Goal: Information Seeking & Learning: Find specific fact

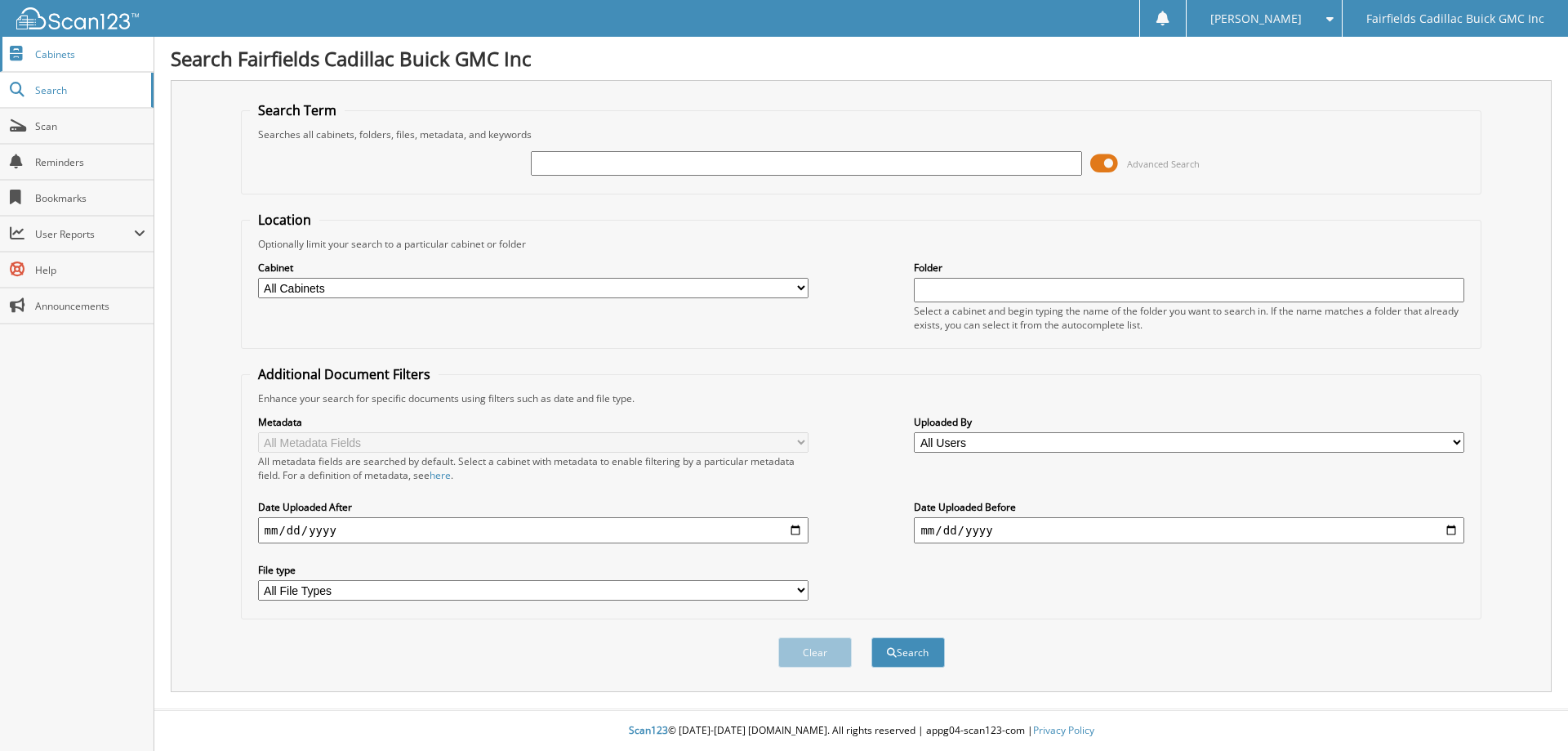
click at [67, 49] on span "Cabinets" at bounding box center [90, 54] width 111 height 14
click at [1094, 164] on span at bounding box center [1104, 163] width 27 height 24
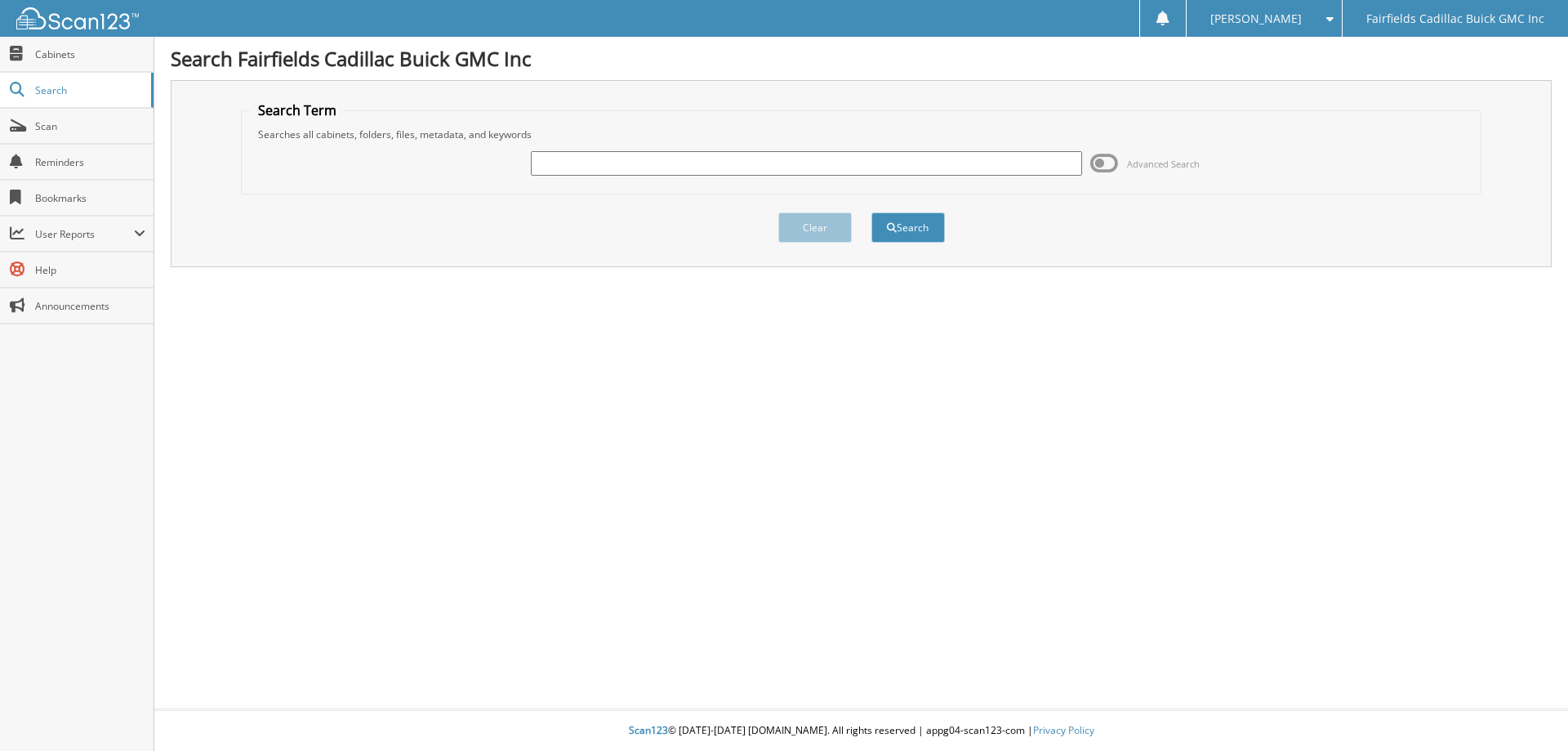
paste input "K2643"
type input "K2643"
click at [872, 212] on button "Search" at bounding box center [908, 227] width 73 height 30
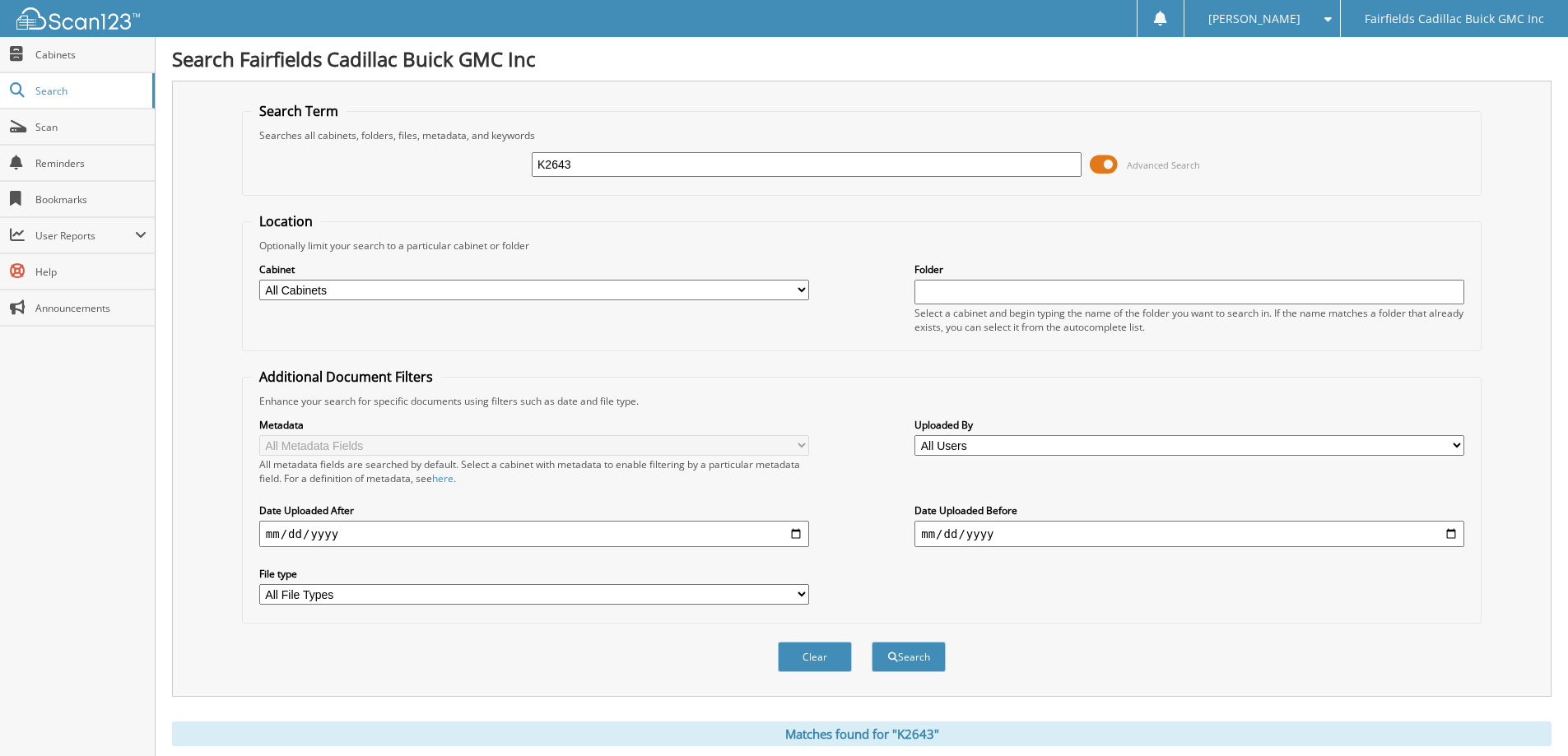
click at [1101, 160] on span at bounding box center [1104, 164] width 28 height 25
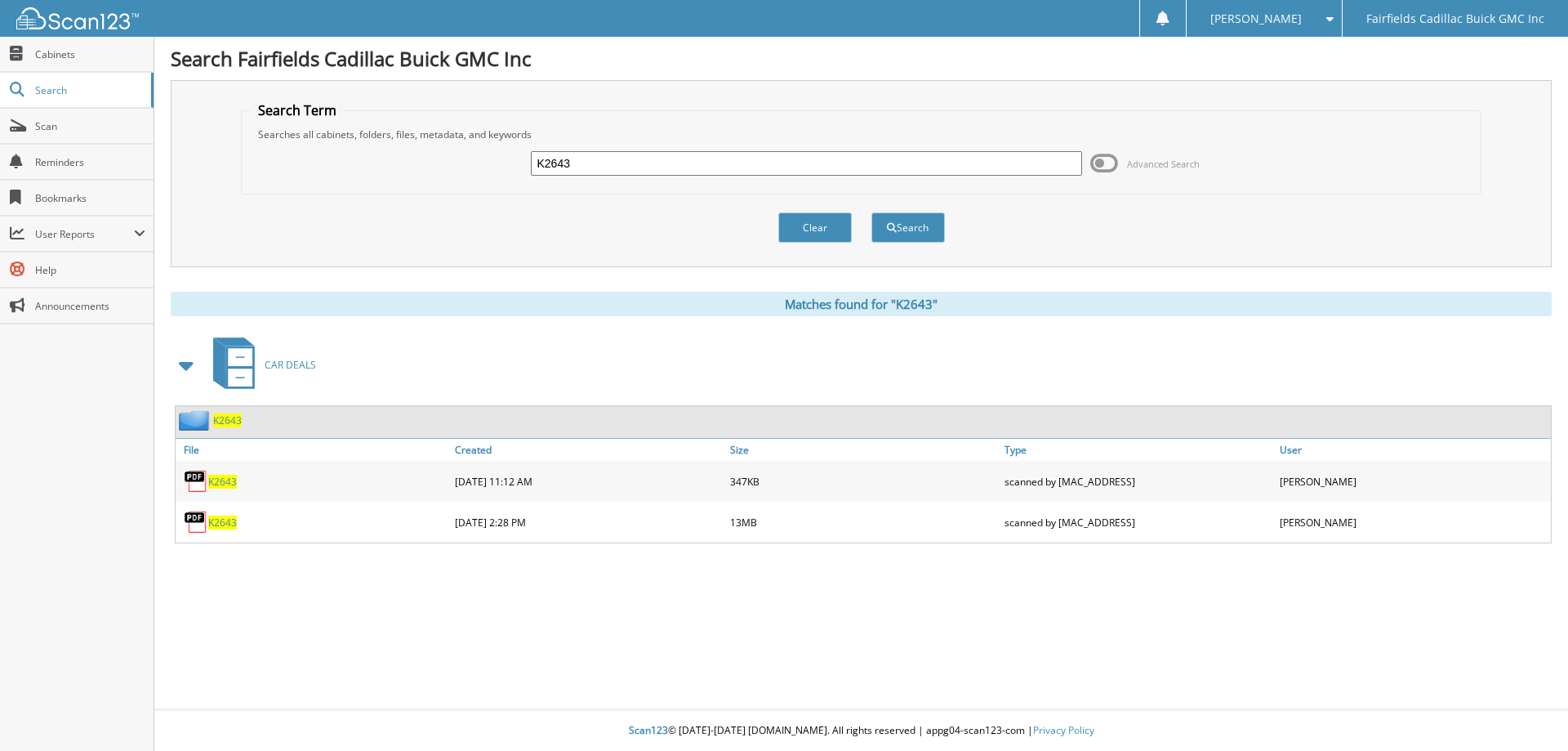
click at [225, 484] on span "K2643" at bounding box center [222, 482] width 28 height 14
click at [220, 524] on span "K2643" at bounding box center [222, 523] width 28 height 14
drag, startPoint x: 604, startPoint y: 158, endPoint x: 105, endPoint y: 86, distance: 504.2
click at [107, 86] on body "Elena G. Settings Logout Fairfields Cadillac Buick GMC Inc Close Cabinets Searc…" at bounding box center [784, 375] width 1568 height 751
type input "c2567"
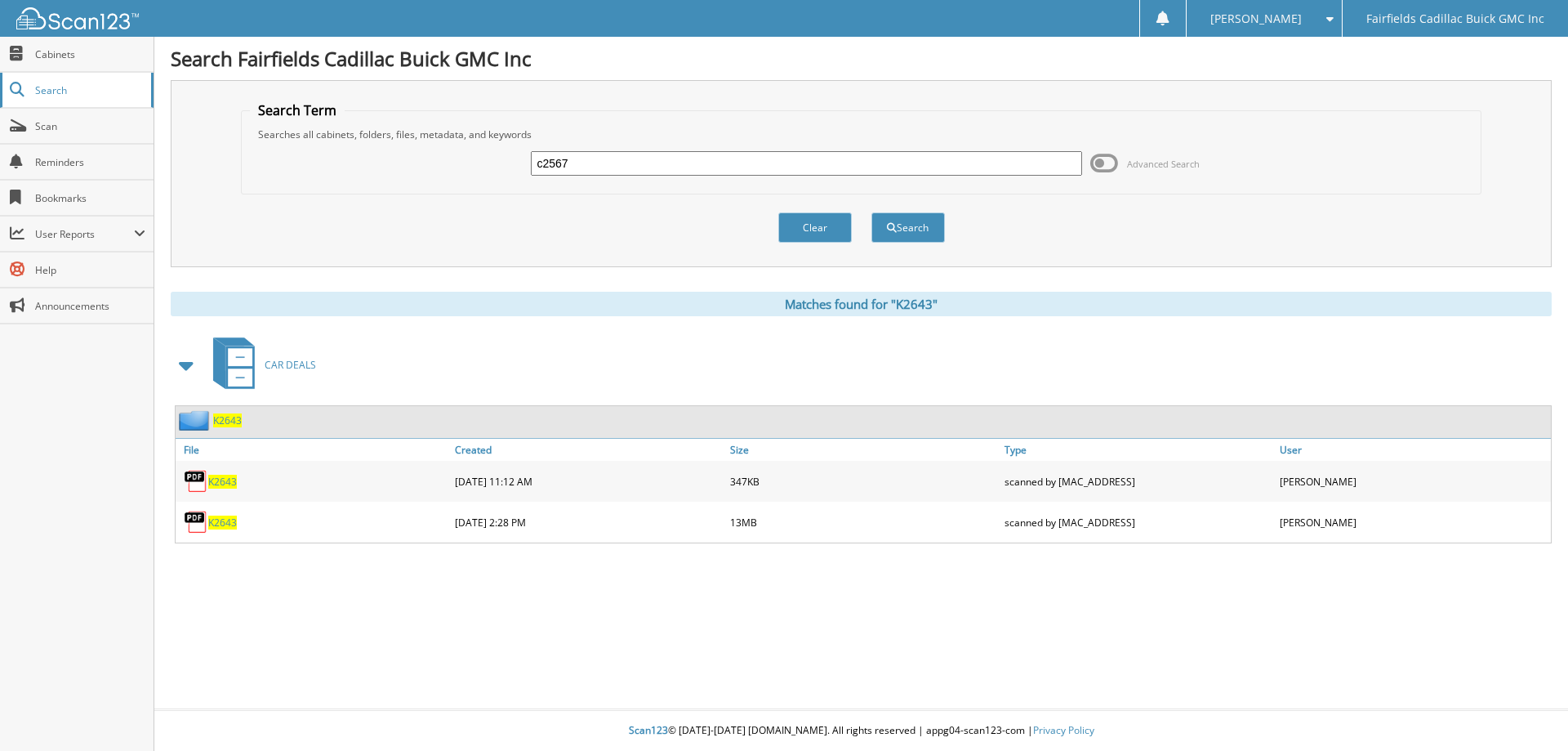
click at [872, 212] on button "Search" at bounding box center [908, 227] width 73 height 30
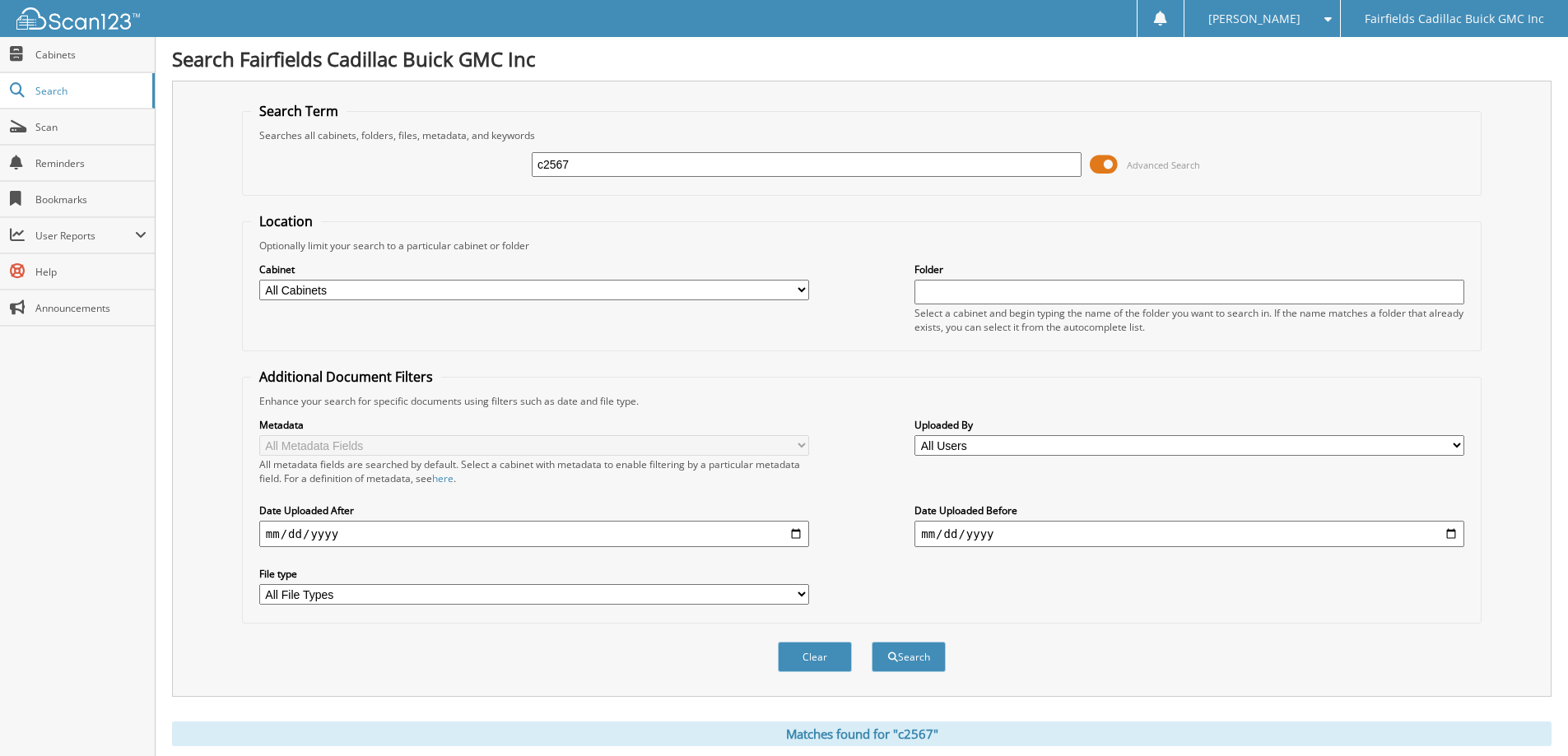
click at [1088, 161] on div "c2567 Advanced Search" at bounding box center [862, 164] width 1222 height 44
click at [1099, 157] on span at bounding box center [1104, 164] width 28 height 25
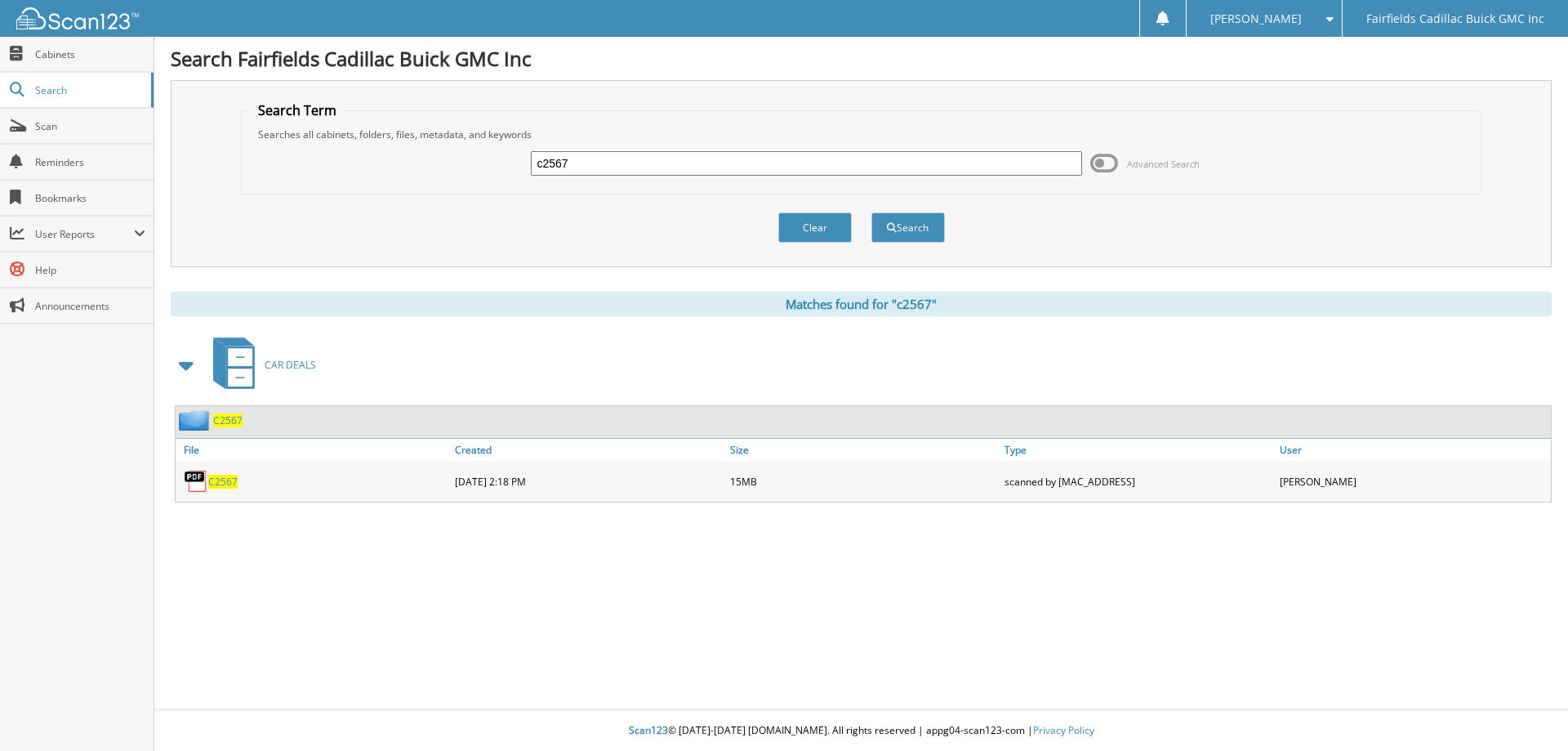
click at [232, 485] on span "C2567" at bounding box center [223, 482] width 29 height 14
